Goal: Use online tool/utility: Utilize a website feature to perform a specific function

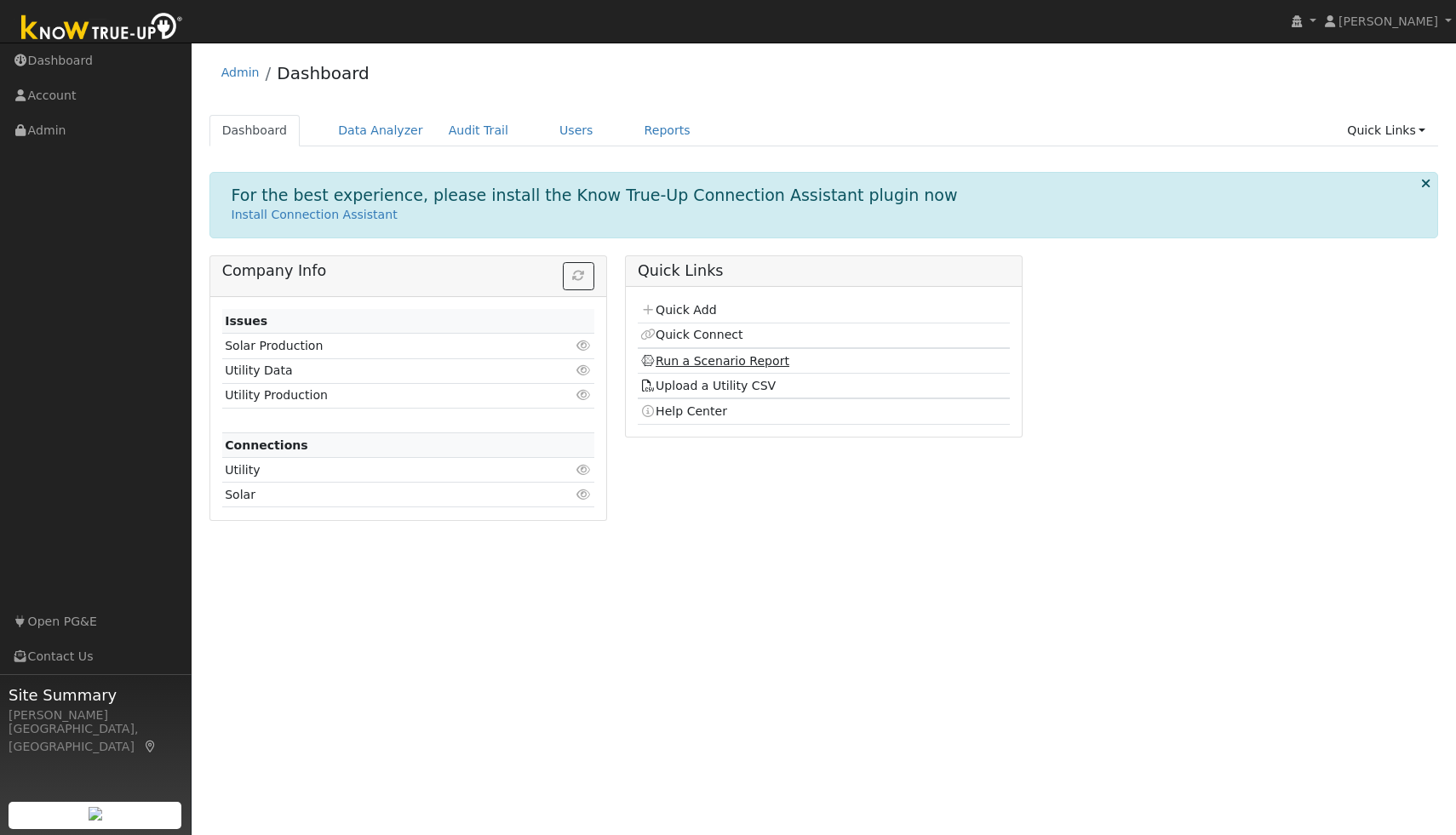
click at [700, 355] on link "Run a Scenario Report" at bounding box center [715, 361] width 149 height 14
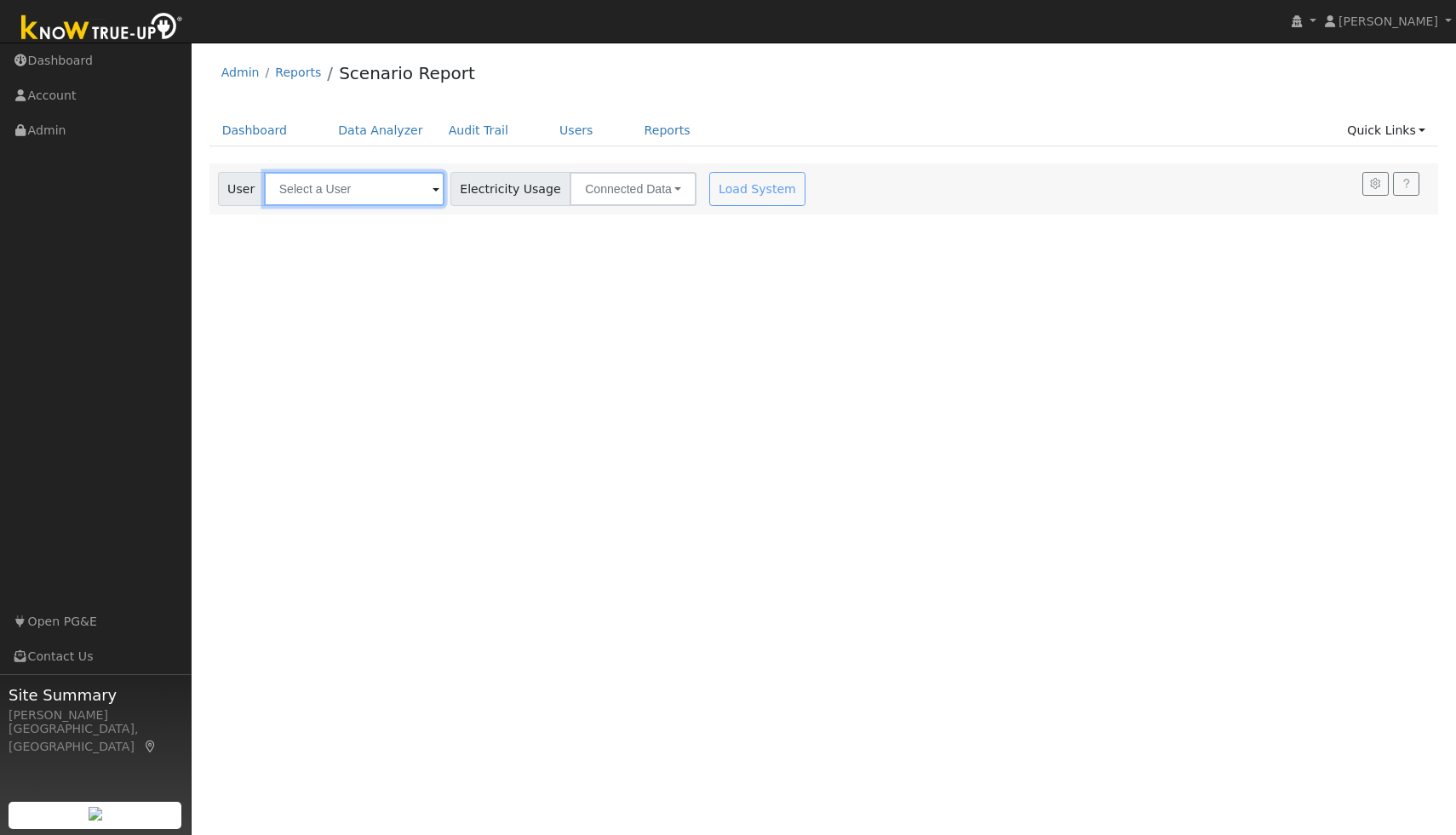
click at [299, 178] on input "text" at bounding box center [354, 189] width 180 height 34
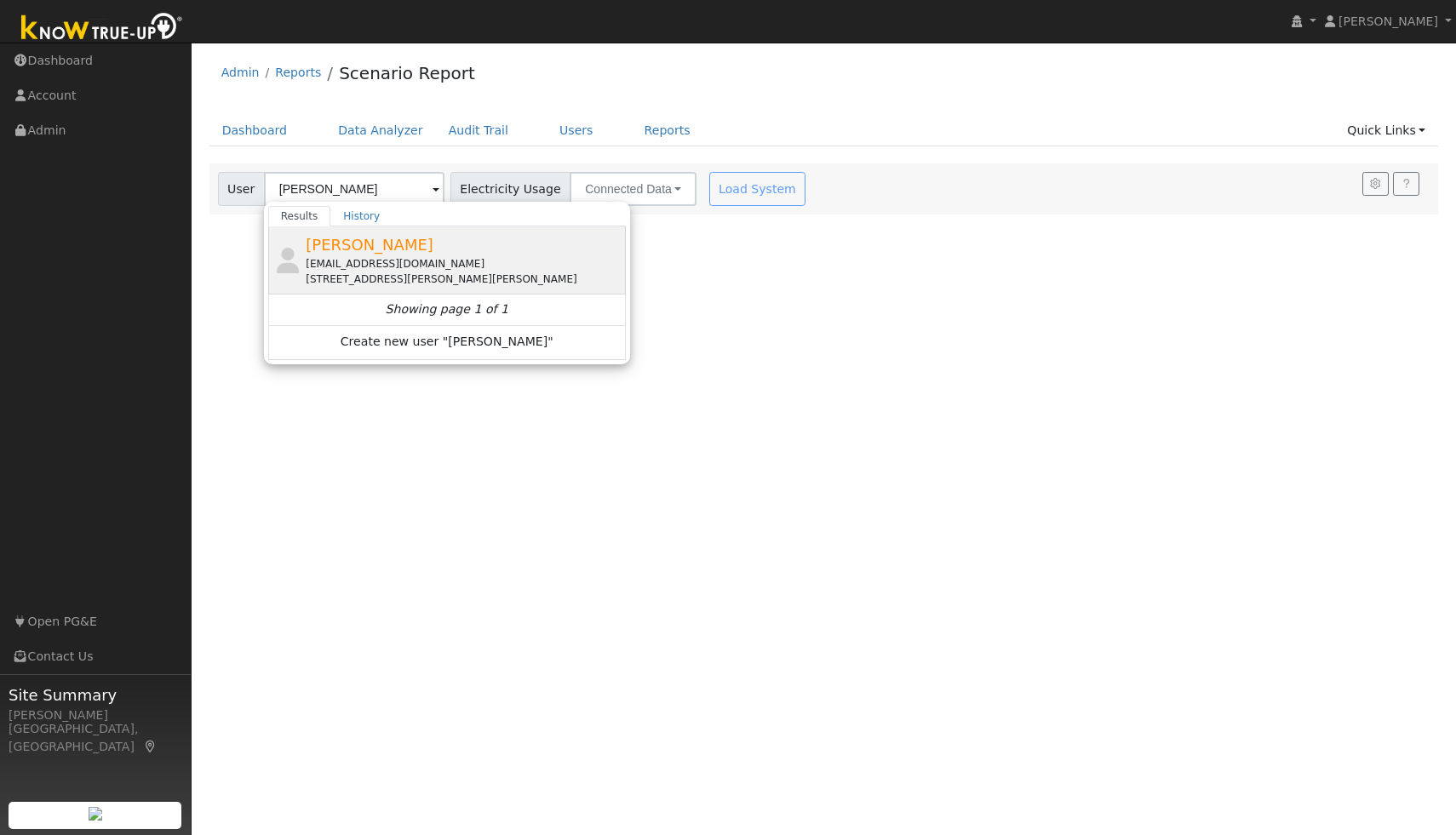
click at [355, 247] on span "[PERSON_NAME]" at bounding box center [369, 244] width 128 height 18
type input "[PERSON_NAME]"
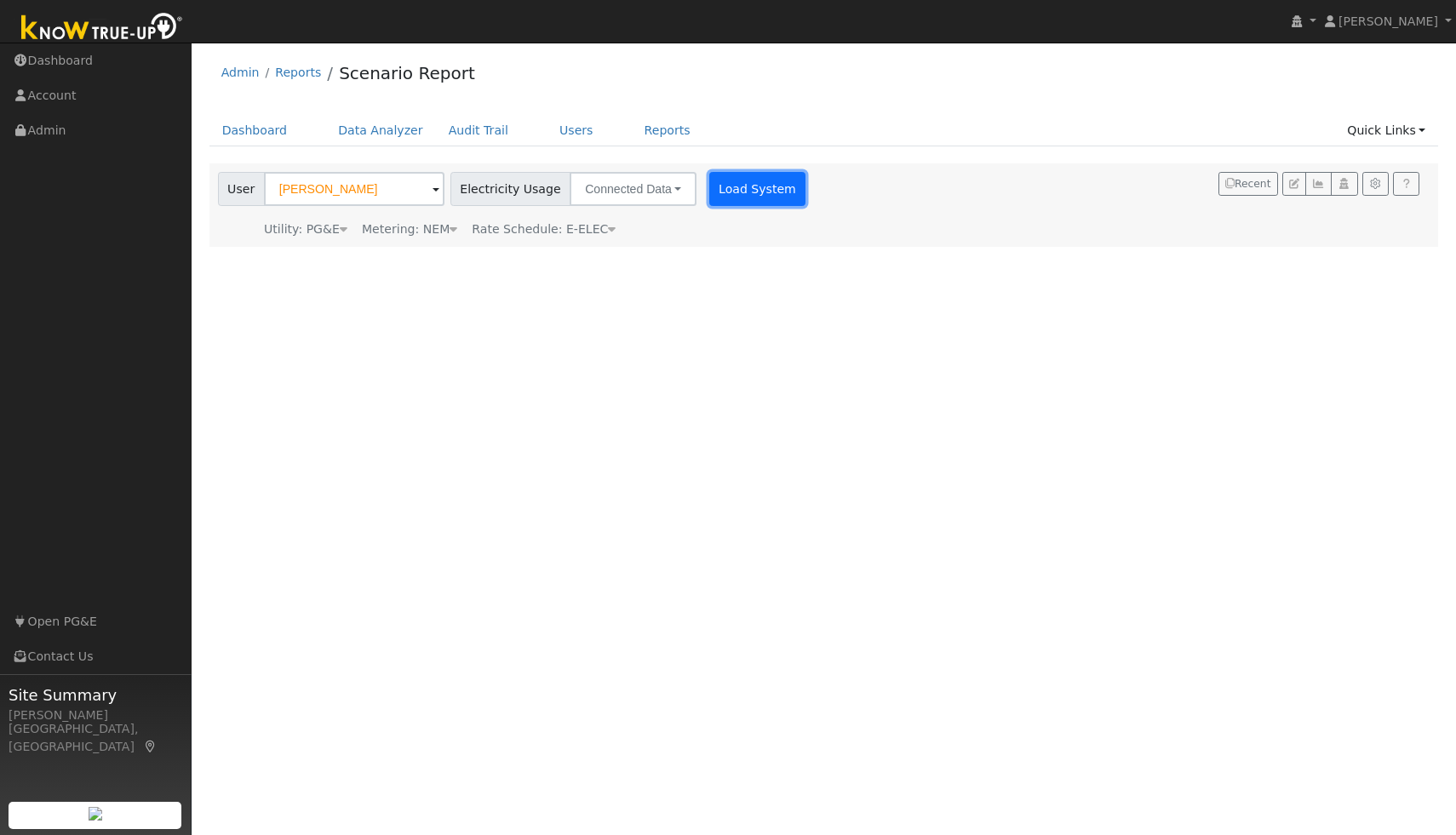
click at [739, 186] on button "Load System" at bounding box center [757, 189] width 97 height 34
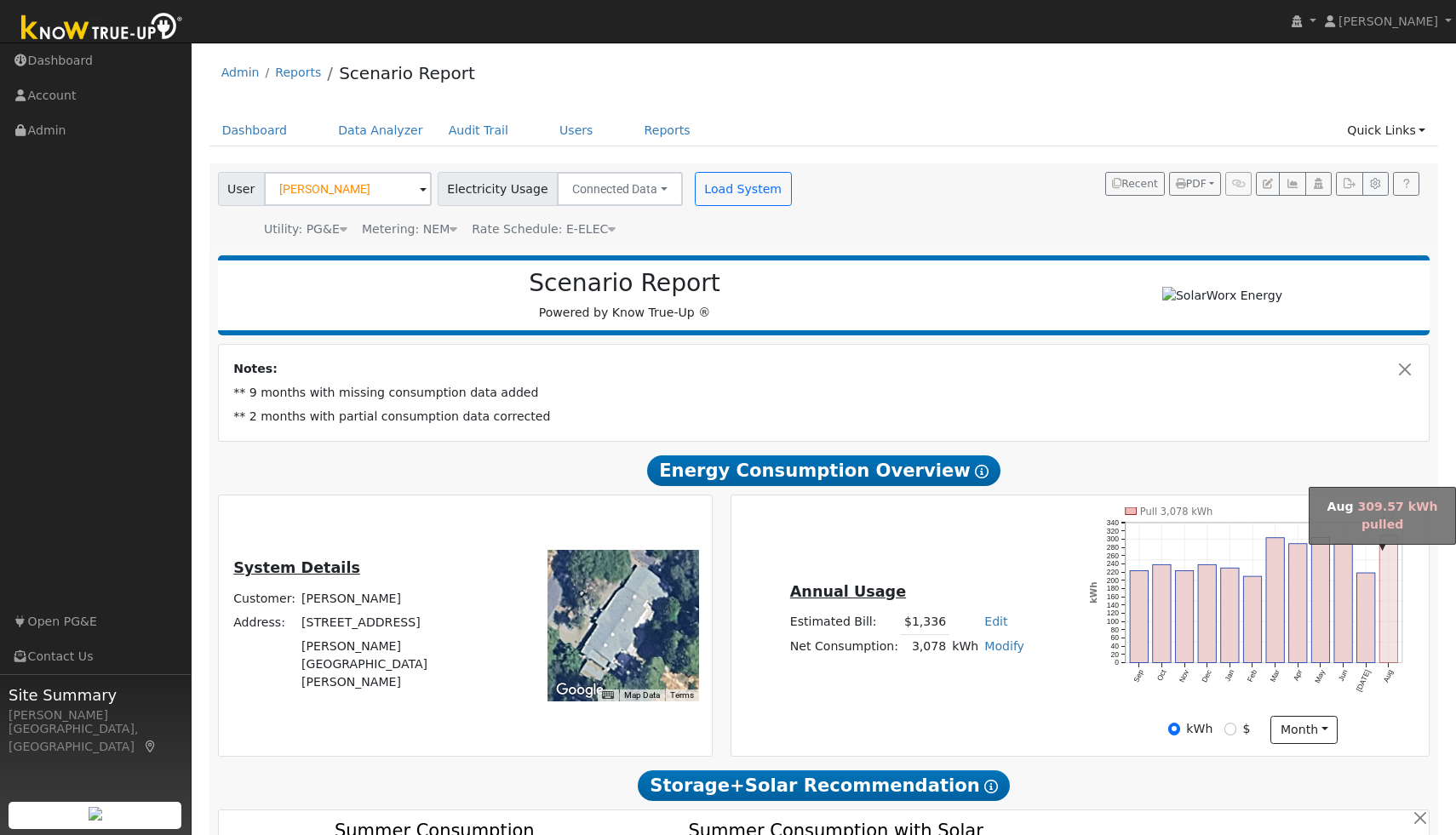
click at [1387, 580] on rect "onclick=""" at bounding box center [1388, 599] width 18 height 128
